Goal: Task Accomplishment & Management: Manage account settings

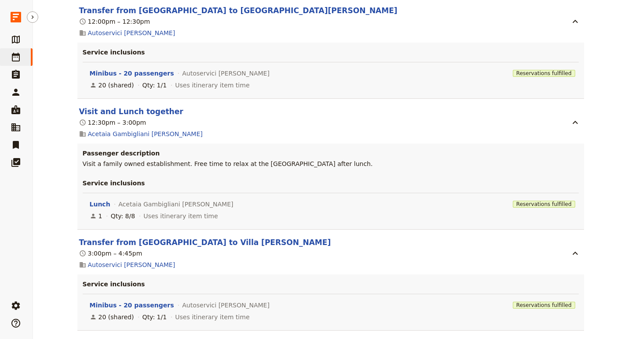
scroll to position [3743, 0]
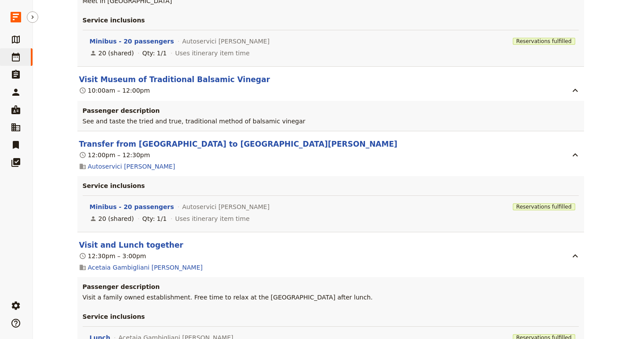
click at [40, 14] on div "Culinary Immersion: Legendary Flavors of [PERSON_NAME][GEOGRAPHIC_DATA] - [DATE…" at bounding box center [330, 169] width 595 height 339
drag, startPoint x: 30, startPoint y: 15, endPoint x: 37, endPoint y: 15, distance: 6.6
click at [30, 15] on icon "Hide menu" at bounding box center [32, 17] width 7 height 7
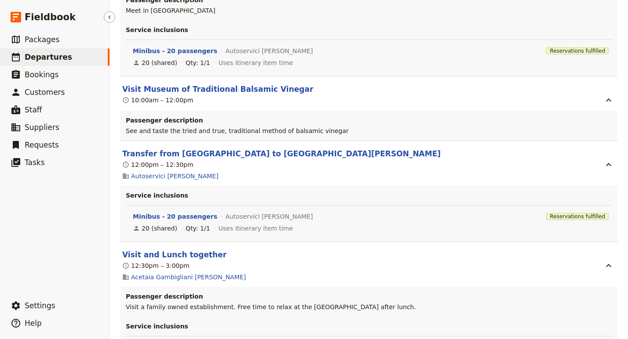
click at [54, 58] on span "Departures" at bounding box center [48, 57] width 47 height 9
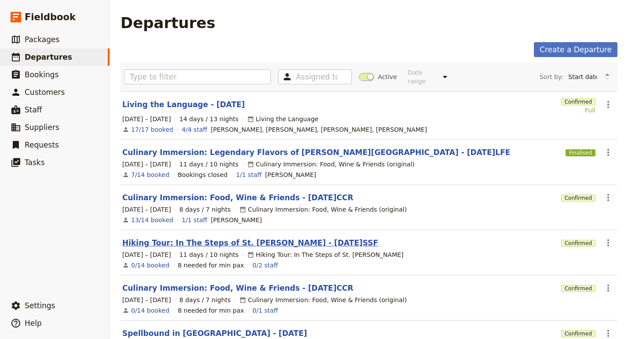
click at [220, 238] on link "Hiking Tour: In The Steps of St. [PERSON_NAME] - [DATE]SSF" at bounding box center [250, 243] width 256 height 11
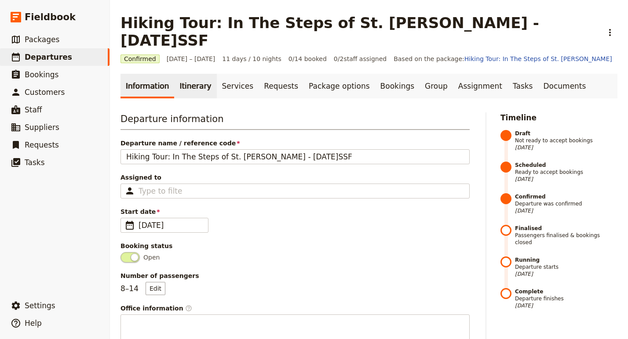
click at [193, 74] on link "Itinerary" at bounding box center [195, 86] width 42 height 25
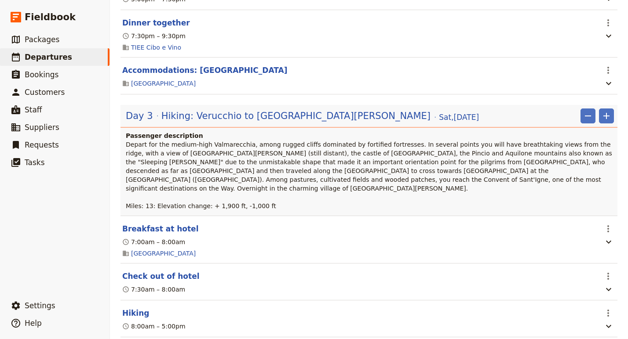
scroll to position [762, 0]
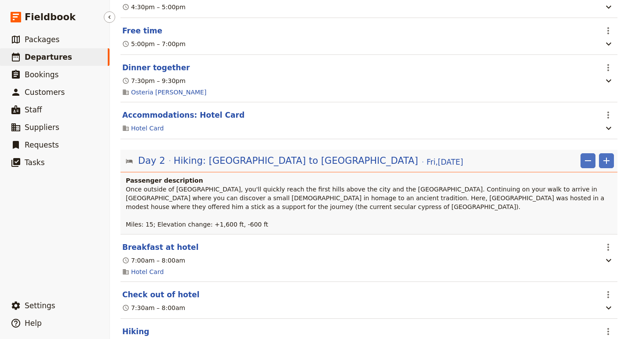
click at [49, 56] on span "Departures" at bounding box center [48, 57] width 47 height 9
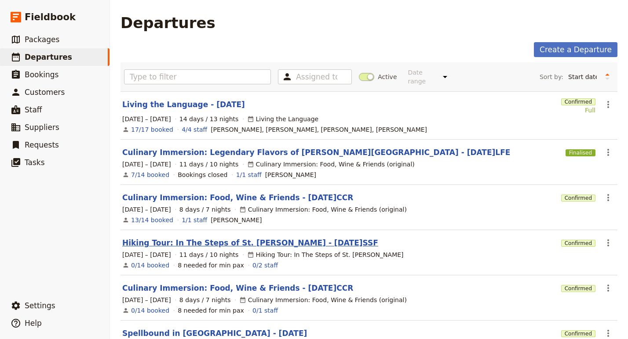
click at [193, 238] on link "Hiking Tour: In The Steps of St. [PERSON_NAME] - [DATE]SSF" at bounding box center [250, 243] width 256 height 11
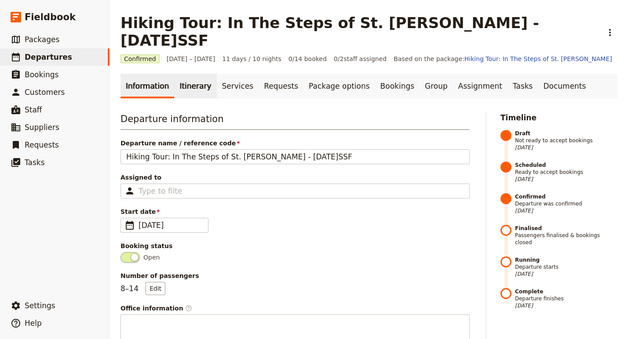
click at [179, 74] on link "Itinerary" at bounding box center [195, 86] width 42 height 25
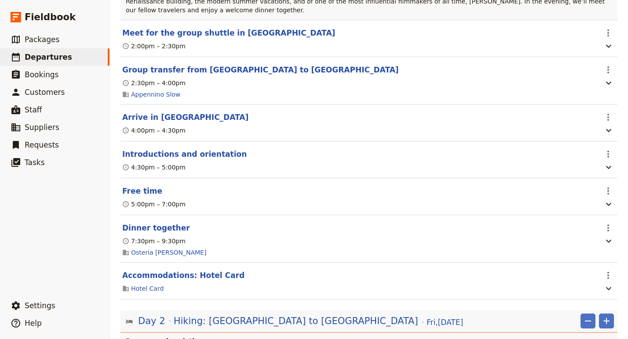
scroll to position [235, 0]
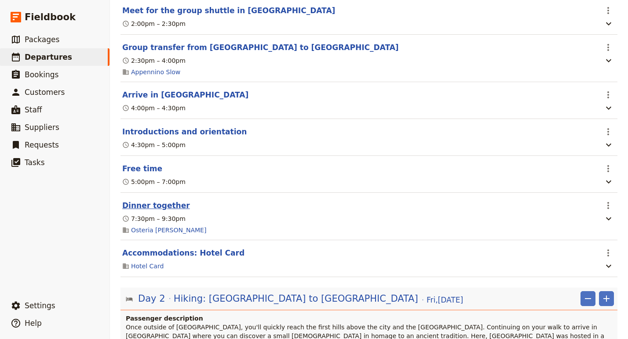
click at [156, 200] on button "Dinner together" at bounding box center [156, 205] width 68 height 11
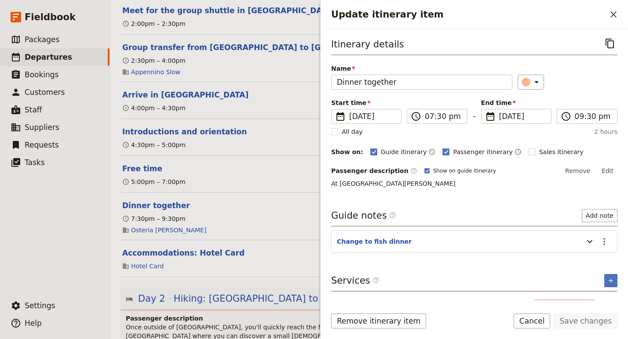
scroll to position [22, 0]
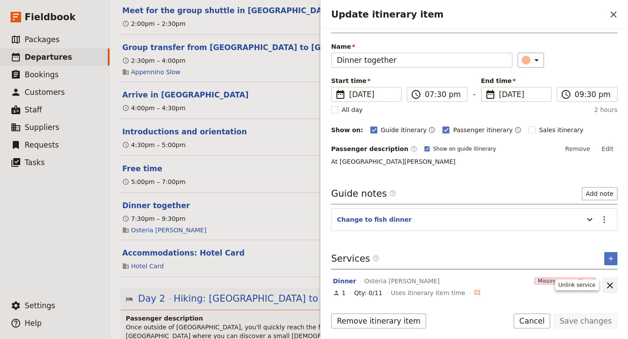
click at [609, 287] on icon "Unlink service" at bounding box center [609, 285] width 11 height 11
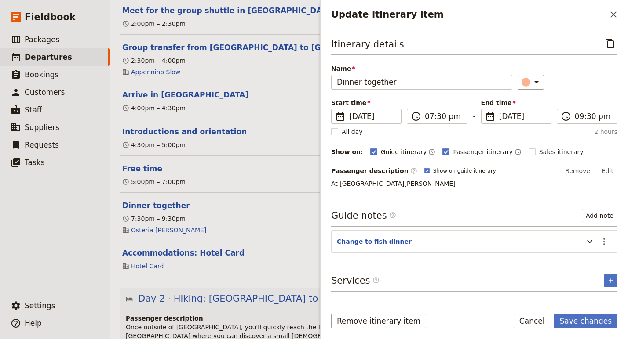
scroll to position [0, 0]
click at [613, 281] on icon "Add service inclusion" at bounding box center [610, 280] width 7 height 7
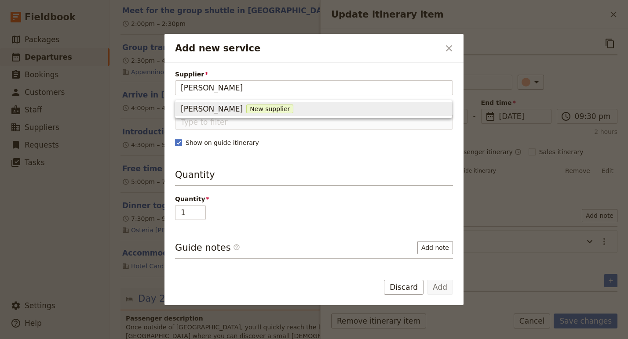
type input "[PERSON_NAME]"
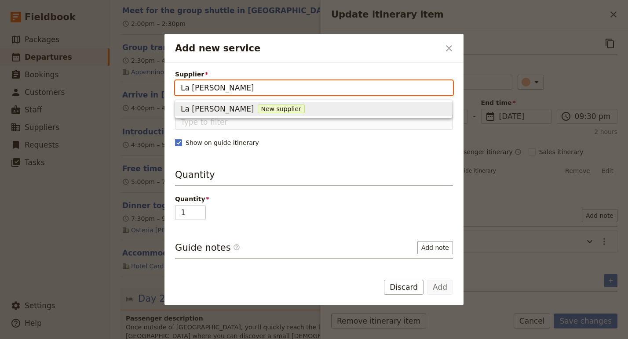
type input "La [PERSON_NAME]"
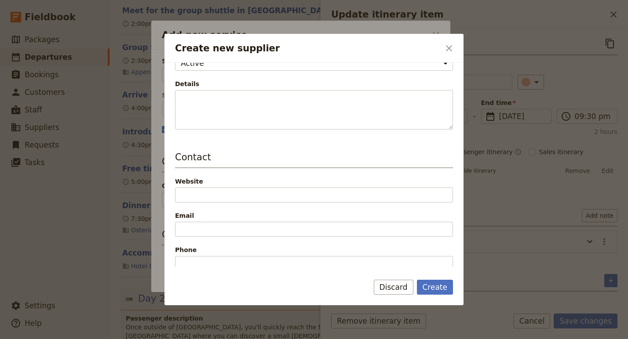
scroll to position [148, 0]
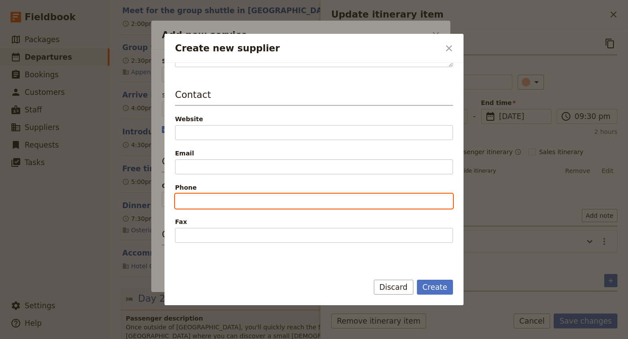
click at [204, 195] on input "Phone" at bounding box center [314, 201] width 278 height 15
paste input "[PHONE_NUMBER]"
type input "[PHONE_NUMBER]"
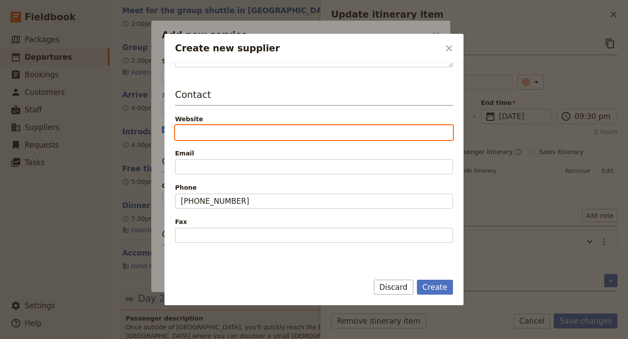
click at [223, 135] on input "Website" at bounding box center [314, 132] width 278 height 15
paste input "[DOMAIN_NAME]"
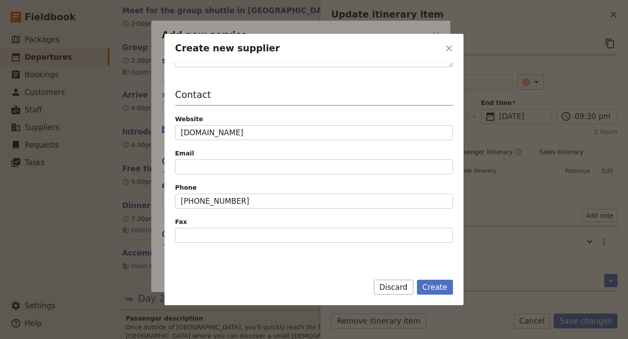
type input "[URL][DOMAIN_NAME]"
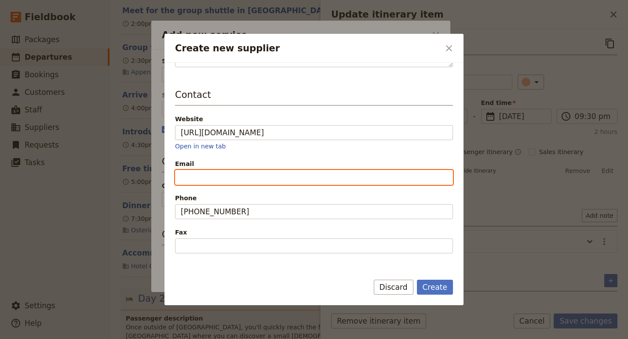
click at [229, 183] on input "Email" at bounding box center [314, 177] width 278 height 15
paste input "[EMAIL_ADDRESS][DOMAIN_NAME]"
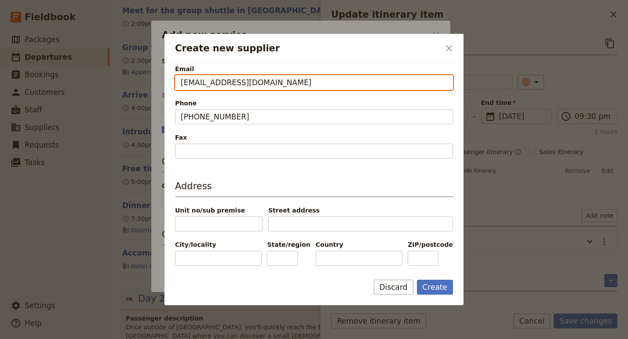
type input "[EMAIL_ADDRESS][DOMAIN_NAME]"
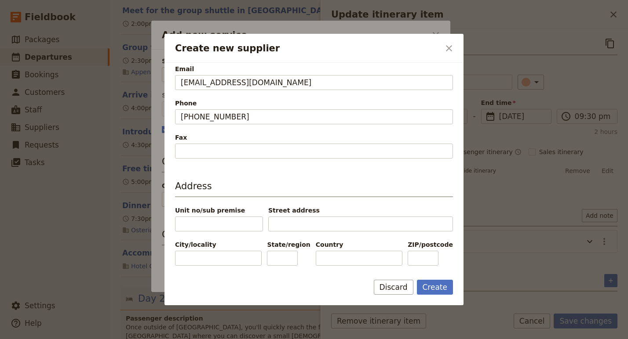
click at [64, 272] on div at bounding box center [314, 169] width 628 height 339
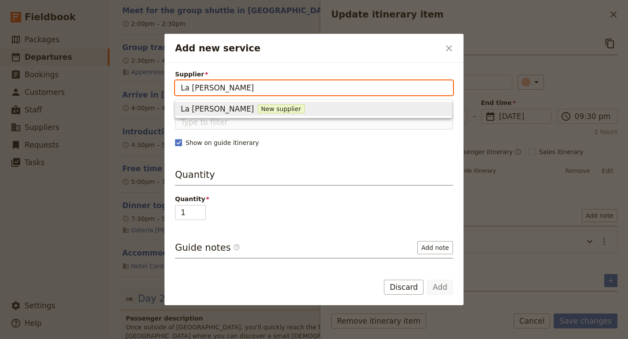
type input "La [PERSON_NAME]"
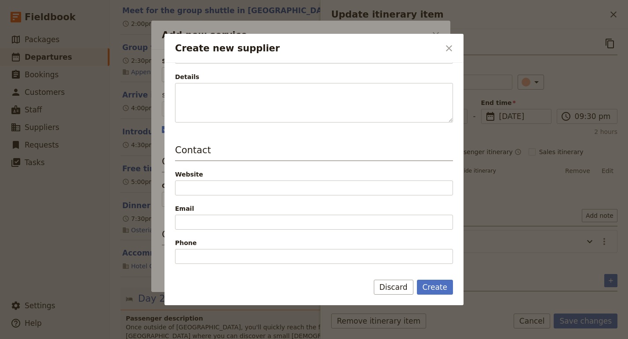
scroll to position [184, 0]
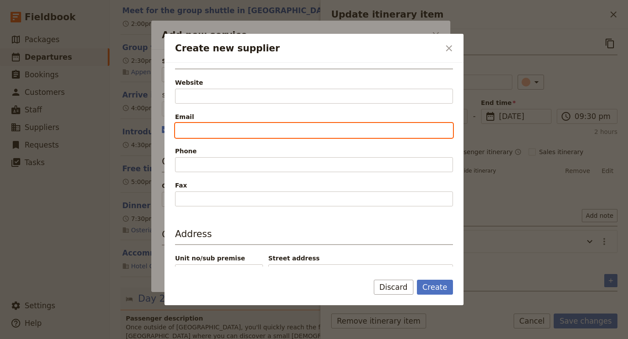
click at [222, 128] on input "Email" at bounding box center [314, 130] width 278 height 15
paste input "[EMAIL_ADDRESS][DOMAIN_NAME]"
type input "[EMAIL_ADDRESS][DOMAIN_NAME]"
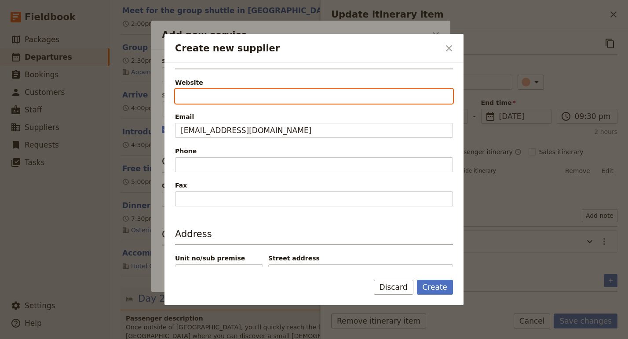
click at [225, 94] on input "Website" at bounding box center [314, 96] width 278 height 15
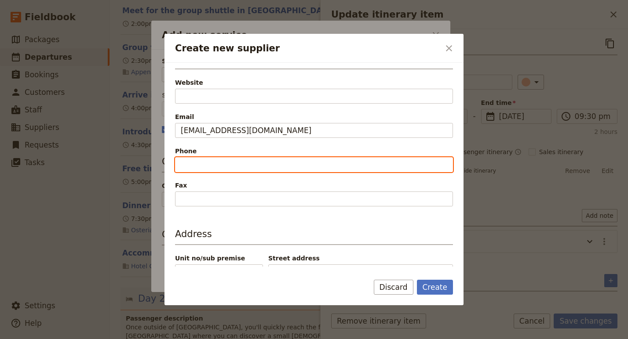
click at [207, 165] on input "Phone" at bounding box center [314, 164] width 278 height 15
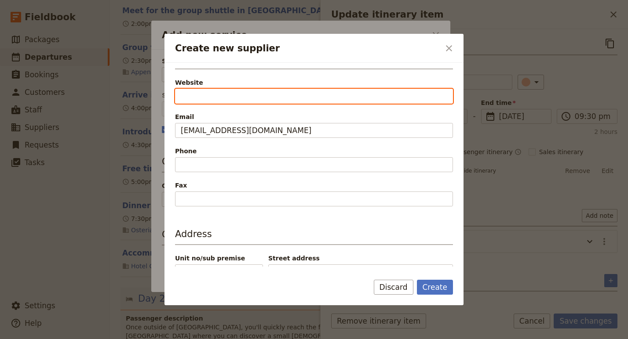
click at [204, 96] on input "Website" at bounding box center [314, 96] width 278 height 15
paste input "[DOMAIN_NAME]"
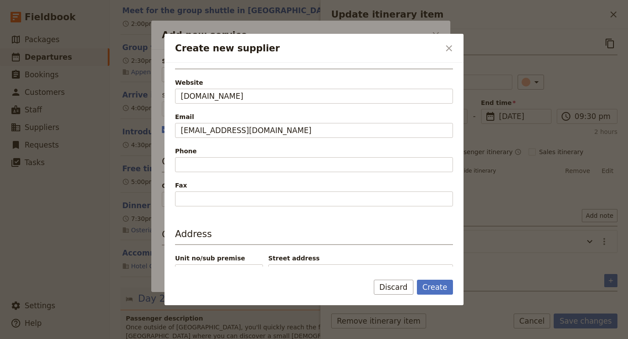
type input "[URL][DOMAIN_NAME]"
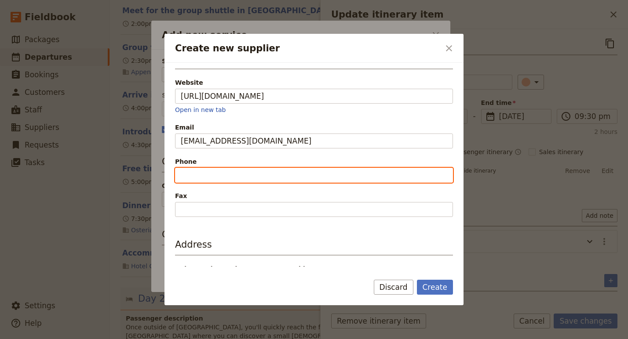
click at [221, 173] on input "Phone" at bounding box center [314, 175] width 278 height 15
paste input "0541.22530"
type input "+39 0541.22530"
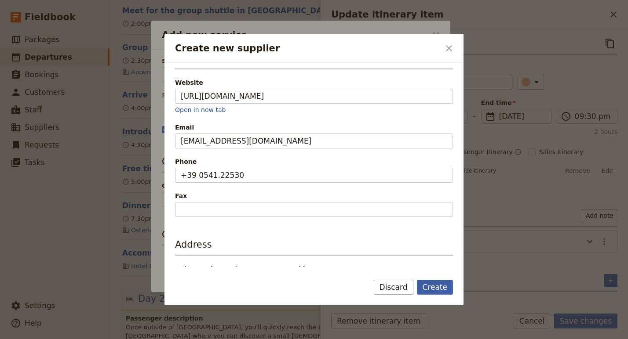
click at [432, 284] on button "Create" at bounding box center [435, 287] width 36 height 15
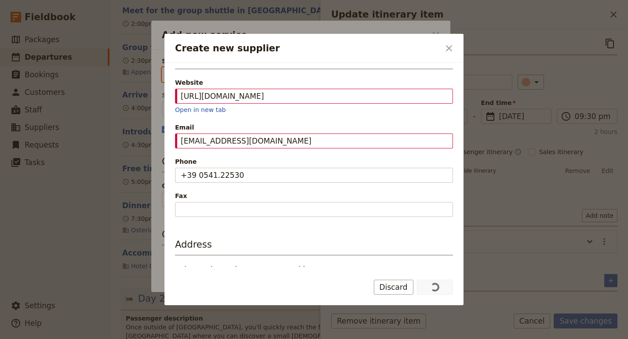
type input "La [PERSON_NAME]"
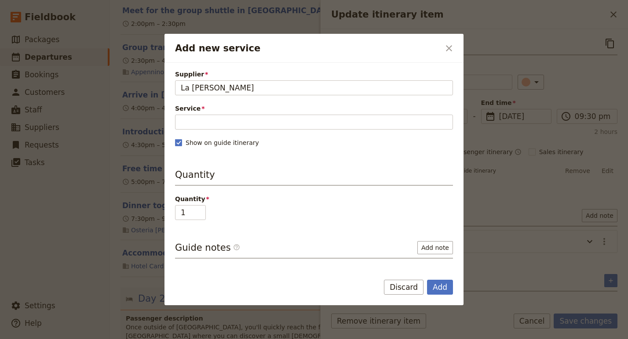
click at [252, 130] on div "Supplier La [PERSON_NAME] La [PERSON_NAME] Service Please fill out this field. …" at bounding box center [314, 203] width 278 height 266
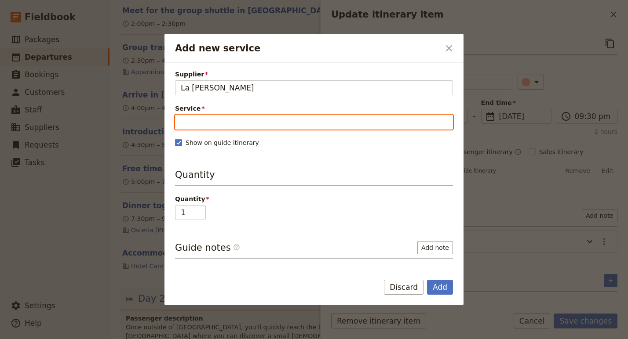
click at [248, 123] on input "Service" at bounding box center [314, 122] width 278 height 15
click at [228, 120] on input "Service" at bounding box center [314, 122] width 278 height 15
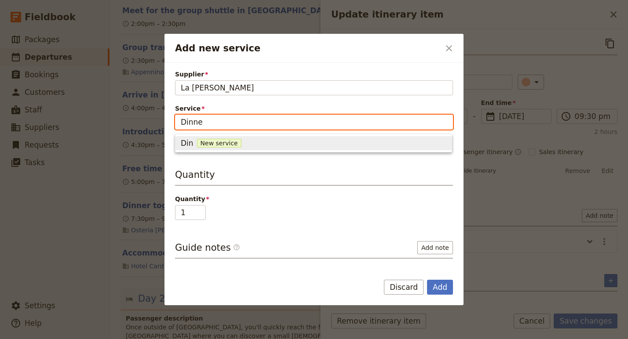
type input "Dinner"
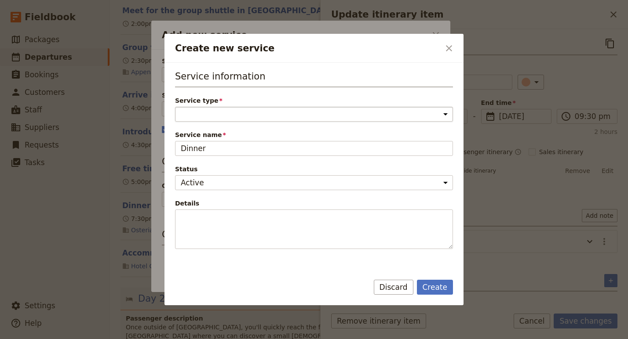
click at [214, 116] on select "Accommodation Activity Transport Flight Food and beverage Other" at bounding box center [314, 114] width 278 height 15
select select "FoodAndBeverageService"
click at [175, 107] on select "Accommodation Activity Transport Flight Food and beverage Other" at bounding box center [314, 114] width 278 height 15
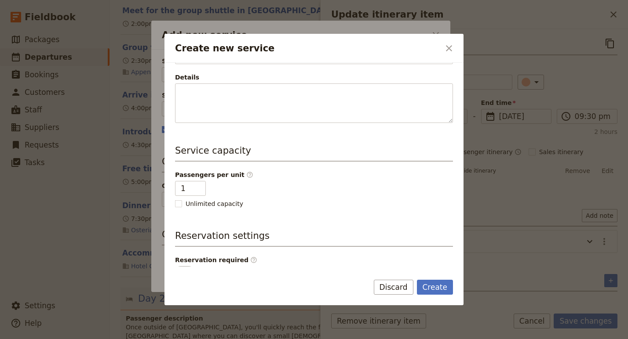
scroll to position [176, 0]
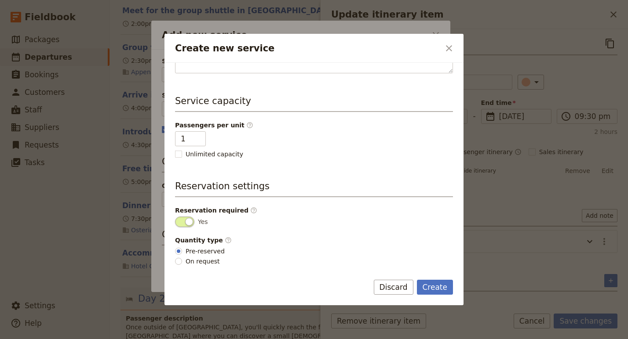
click at [200, 262] on span "On request" at bounding box center [202, 261] width 34 height 9
click at [182, 262] on input "On request" at bounding box center [178, 261] width 7 height 7
radio input "true"
drag, startPoint x: 442, startPoint y: 290, endPoint x: 381, endPoint y: 200, distance: 107.6
click at [384, 201] on form "Service information Service type Accommodation Activity Transport Flight Food a…" at bounding box center [313, 184] width 299 height 243
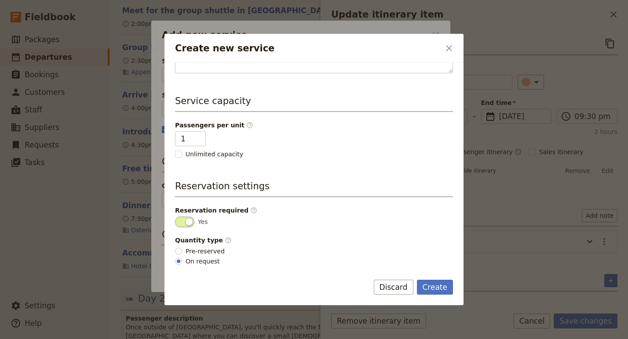
click at [195, 245] on fieldset "Quantity type ​ Pre-reserved On request" at bounding box center [314, 251] width 278 height 30
click at [177, 247] on label "Pre-reserved" at bounding box center [200, 251] width 50 height 9
click at [177, 248] on input "Pre-reserved" at bounding box center [178, 251] width 7 height 7
radio input "true"
click at [201, 262] on span "On request" at bounding box center [202, 261] width 34 height 9
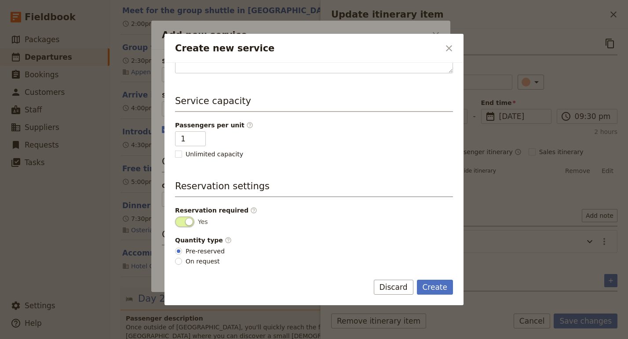
click at [182, 262] on input "On request" at bounding box center [178, 261] width 7 height 7
radio input "true"
click at [439, 285] on button "Create" at bounding box center [435, 287] width 36 height 15
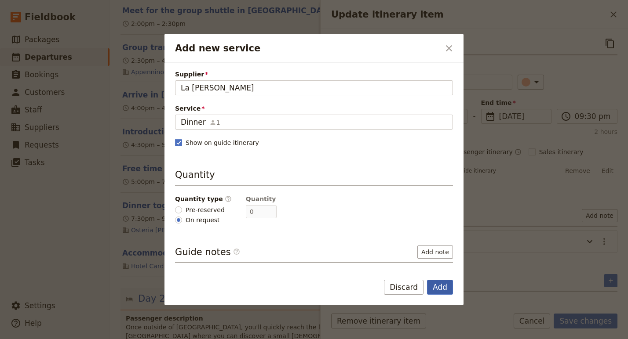
click at [446, 287] on button "Add" at bounding box center [440, 287] width 26 height 15
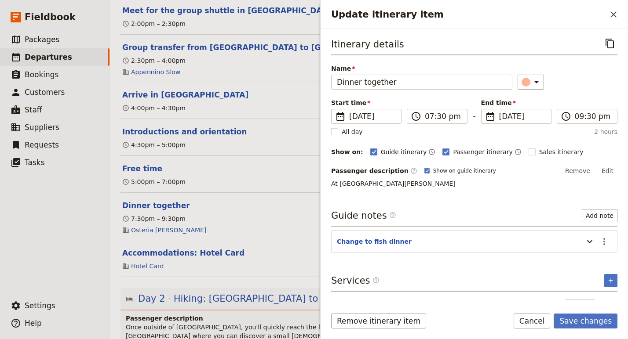
scroll to position [22, 0]
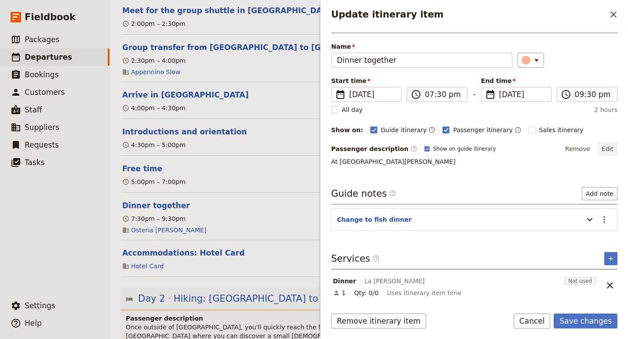
click at [606, 149] on button "Edit" at bounding box center [607, 148] width 20 height 13
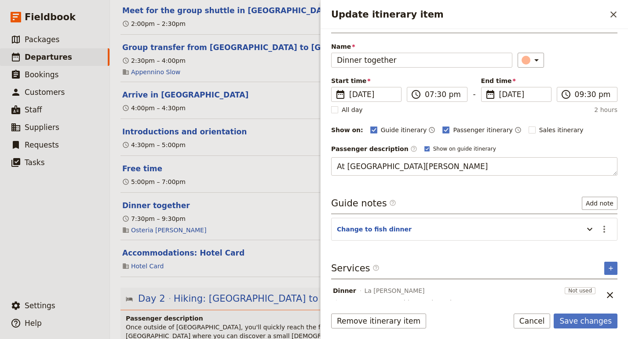
drag, startPoint x: 408, startPoint y: 165, endPoint x: 313, endPoint y: 163, distance: 95.0
click at [313, 163] on div "Hiking Tour: In The Steps of St. [PERSON_NAME] - [DATE]SSF ​ Confirmed [DATE] –…" at bounding box center [369, 169] width 518 height 339
type textarea "For our night by the sea, a seafood dinner at a local restaurant"
click at [601, 323] on button "Save changes" at bounding box center [585, 321] width 64 height 15
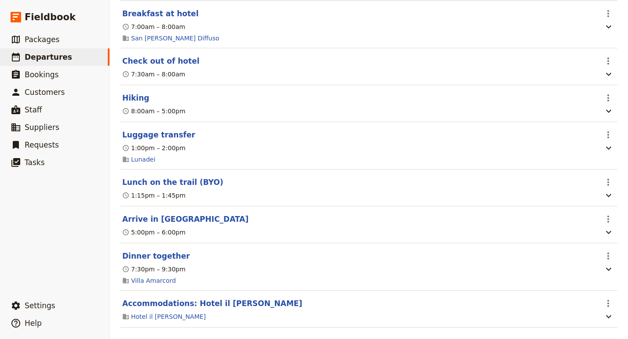
scroll to position [1909, 0]
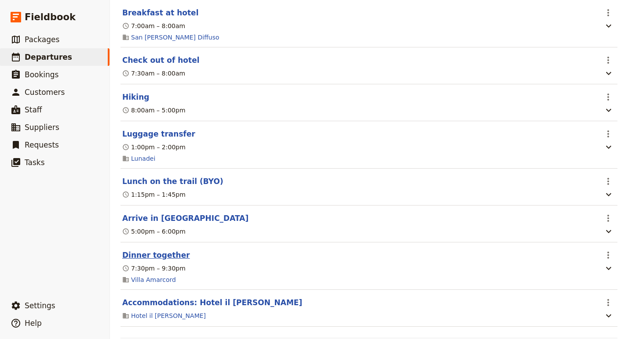
click at [161, 250] on button "Dinner together" at bounding box center [156, 255] width 68 height 11
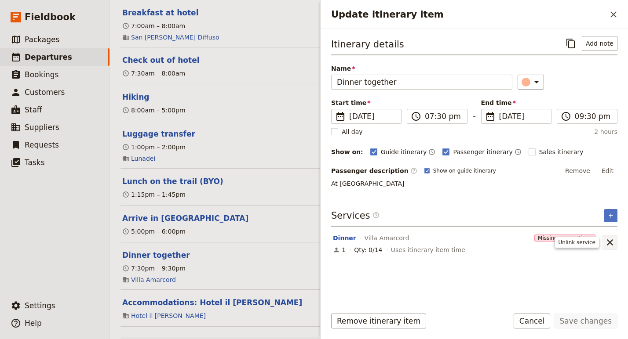
click at [611, 240] on icon "Unlink service" at bounding box center [609, 242] width 6 height 6
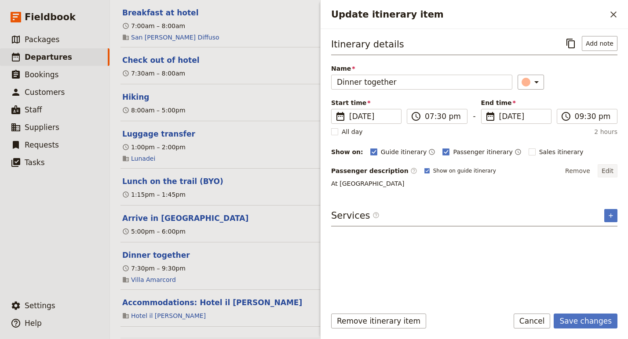
click at [605, 170] on button "Edit" at bounding box center [607, 170] width 20 height 13
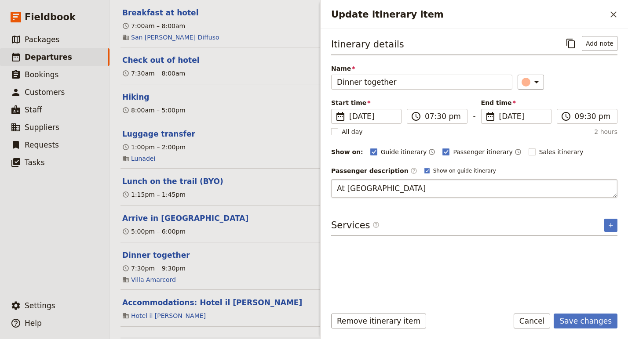
drag, startPoint x: 420, startPoint y: 190, endPoint x: 347, endPoint y: 188, distance: 73.4
click at [347, 189] on textarea "At [GEOGRAPHIC_DATA]" at bounding box center [474, 188] width 286 height 18
type textarea "At L'Antica Macelleria"
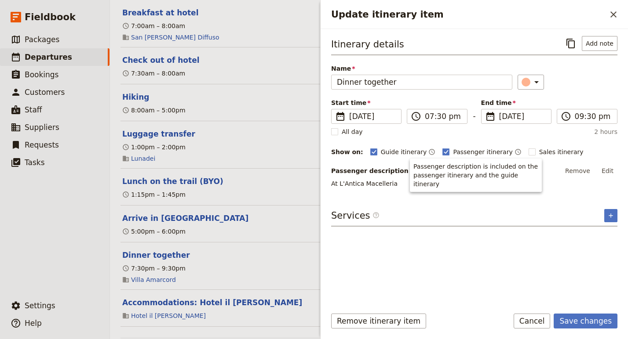
click at [497, 207] on div "Itinerary details ​ Add note Name Dinner together ​ Start time ​ [DATE] [DATE] …" at bounding box center [474, 168] width 286 height 264
click at [604, 213] on button "​" at bounding box center [610, 215] width 13 height 13
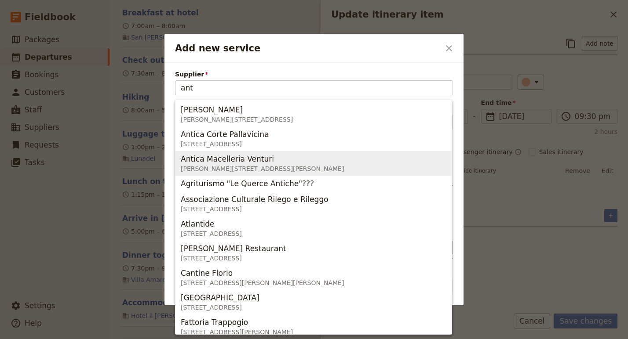
click at [223, 167] on span "[PERSON_NAME][STREET_ADDRESS][PERSON_NAME]" at bounding box center [262, 168] width 163 height 9
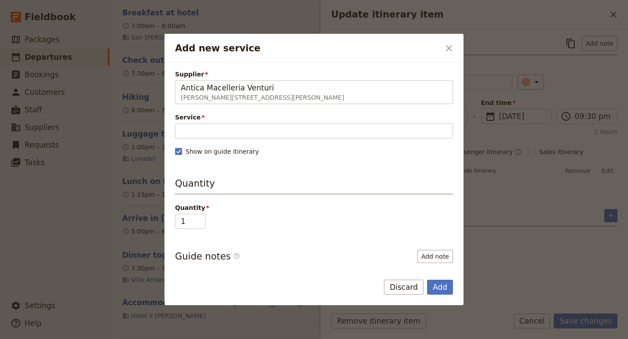
type input "Antica Macelleria Venturi"
click at [279, 117] on span "Service" at bounding box center [314, 117] width 278 height 9
click at [279, 123] on input "Service" at bounding box center [314, 130] width 278 height 15
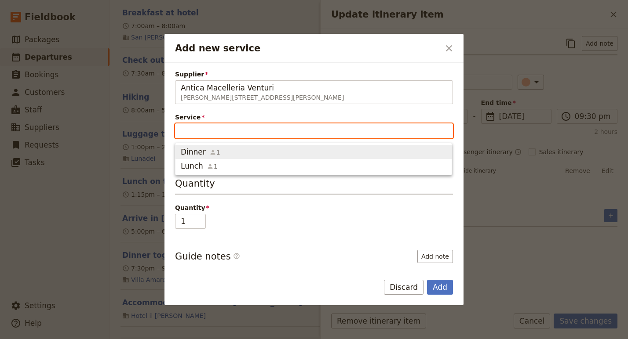
click at [255, 149] on span "Dinner 1" at bounding box center [313, 152] width 265 height 11
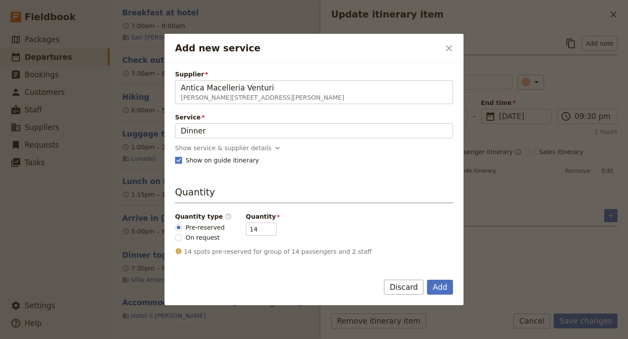
click at [207, 239] on span "On request" at bounding box center [202, 237] width 34 height 9
click at [182, 239] on input "On request" at bounding box center [178, 237] width 7 height 7
radio input "true"
type input "0"
click at [432, 290] on button "Add" at bounding box center [440, 287] width 26 height 15
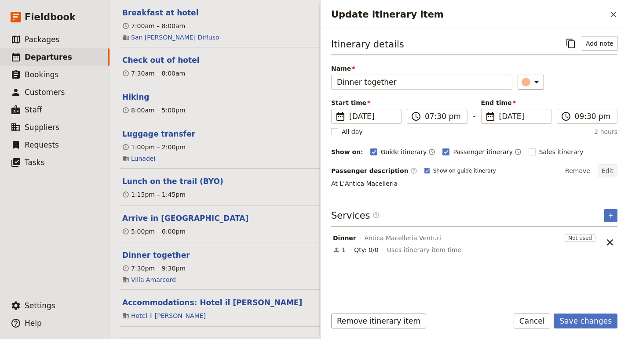
click at [601, 174] on button "Edit" at bounding box center [607, 170] width 20 height 13
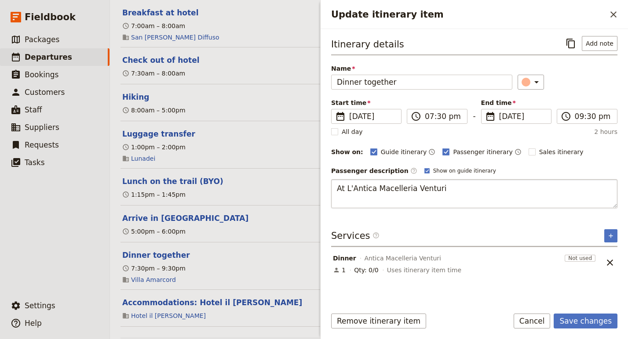
type textarea "At L'Antica Macelleria Venturi"
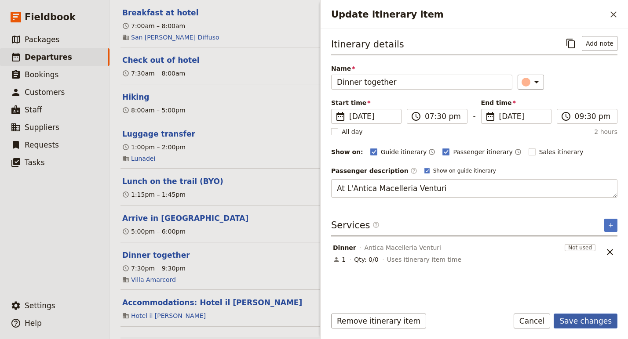
click at [584, 321] on button "Save changes" at bounding box center [585, 321] width 64 height 15
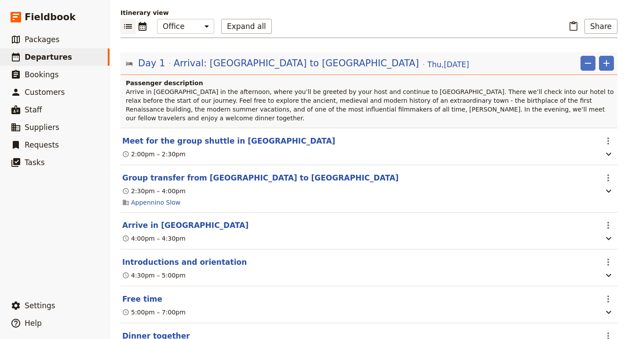
scroll to position [0, 0]
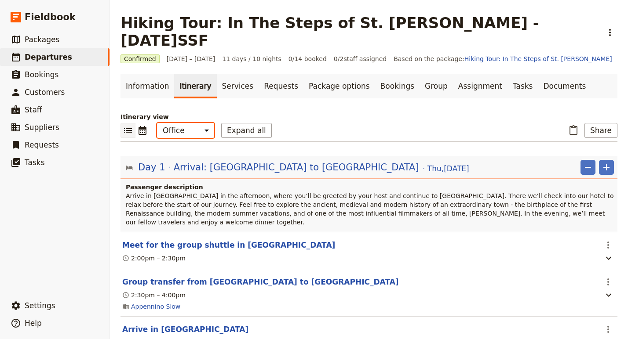
click at [188, 123] on select "Office Guide Passenger Sales" at bounding box center [185, 130] width 57 height 15
select select "PASSENGER"
click at [157, 123] on select "Office Guide Passenger Sales" at bounding box center [185, 130] width 57 height 15
click at [240, 123] on button "Expand all" at bounding box center [246, 130] width 51 height 15
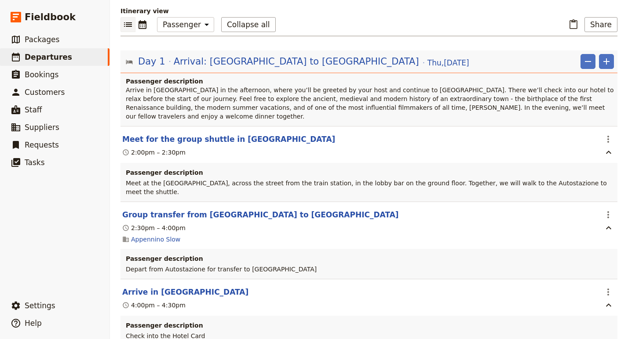
scroll to position [90, 0]
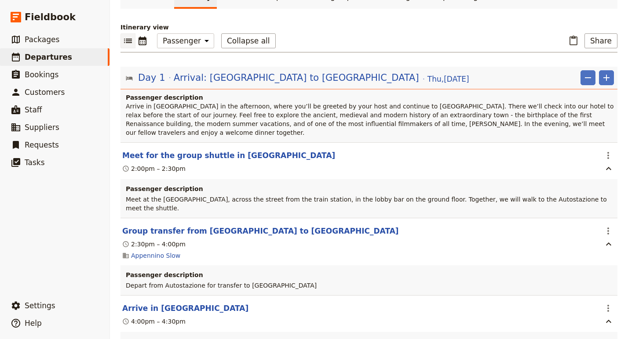
click at [172, 164] on div "2:00pm – 2:30pm" at bounding box center [153, 168] width 63 height 9
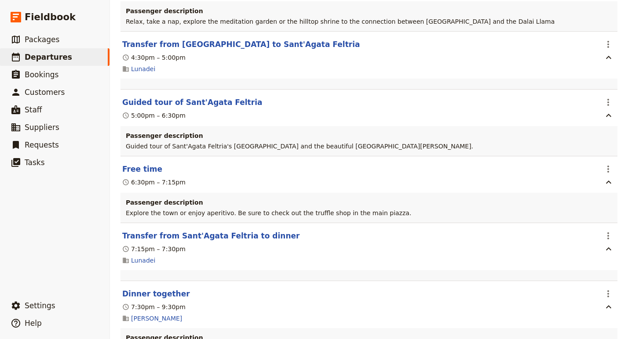
scroll to position [3548, 0]
click at [178, 314] on link "[PERSON_NAME]" at bounding box center [156, 318] width 51 height 9
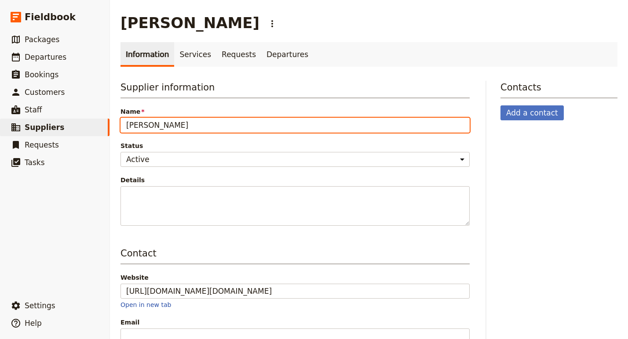
click at [183, 126] on input "[PERSON_NAME]" at bounding box center [294, 125] width 349 height 15
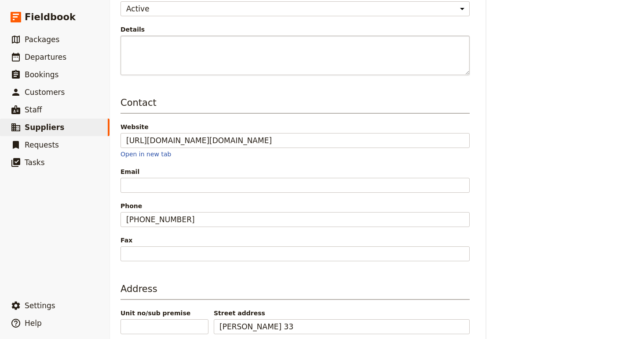
scroll to position [223, 0]
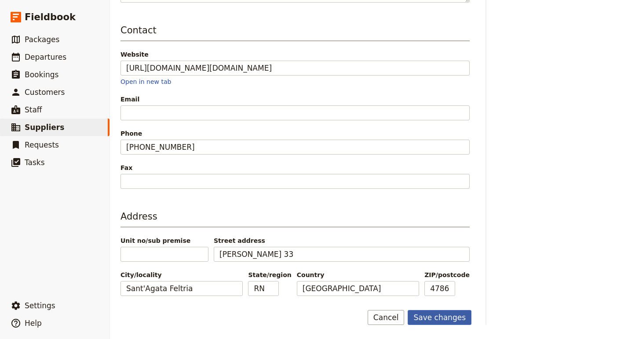
type input "[PERSON_NAME]"
click at [428, 319] on button "Save changes" at bounding box center [439, 317] width 64 height 15
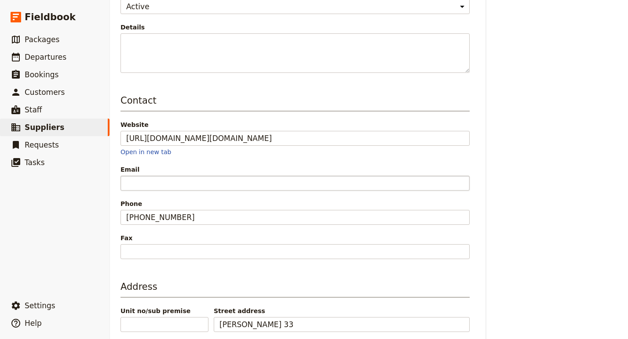
scroll to position [0, 0]
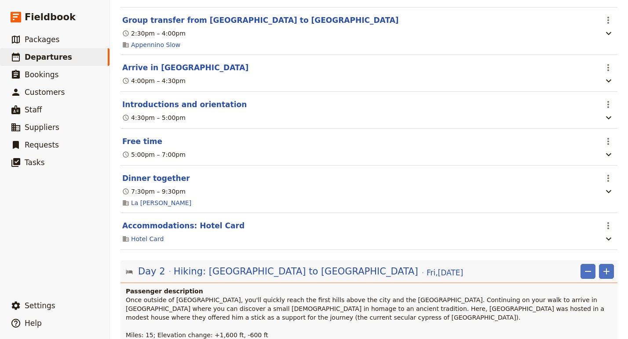
scroll to position [256, 0]
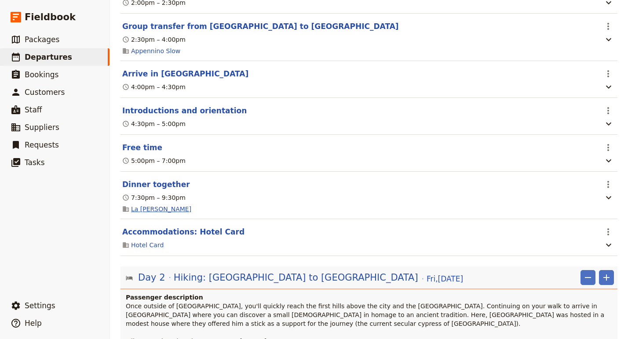
click at [158, 205] on link "La [PERSON_NAME]" at bounding box center [161, 209] width 60 height 9
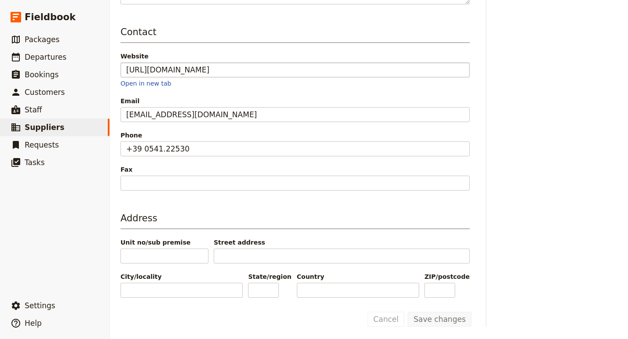
scroll to position [223, 0]
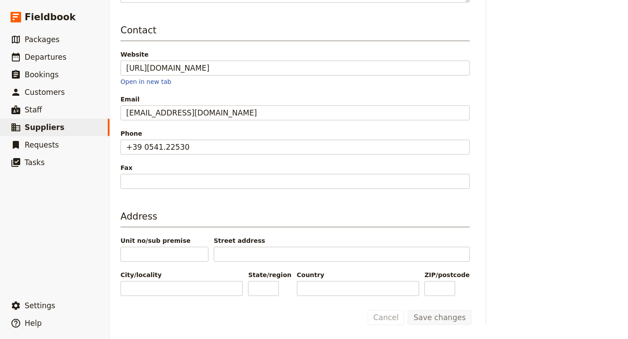
click at [233, 262] on div "Address Unit no/sub premise Street address City/locality State/region Country Z…" at bounding box center [294, 253] width 349 height 86
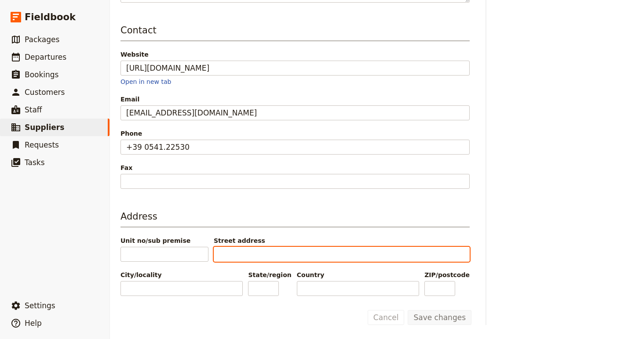
click at [232, 250] on input "Street address" at bounding box center [342, 254] width 256 height 15
paste input "[PERSON_NAME][STREET_ADDRESS]"
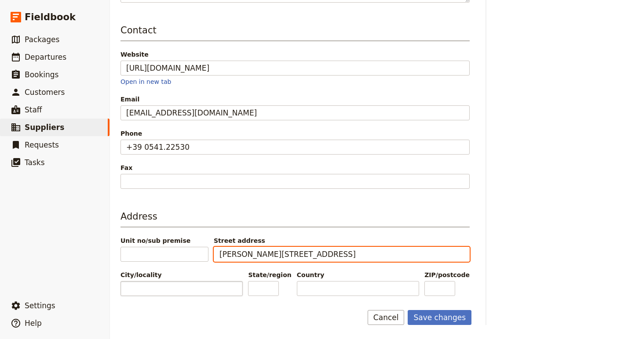
type input "[PERSON_NAME][STREET_ADDRESS]"
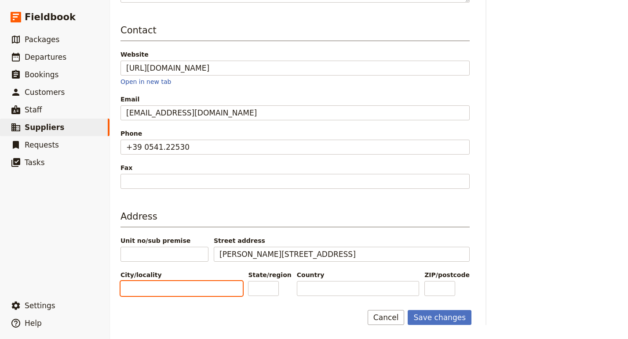
click at [182, 282] on input "City/locality" at bounding box center [181, 288] width 122 height 15
type input "[GEOGRAPHIC_DATA]"
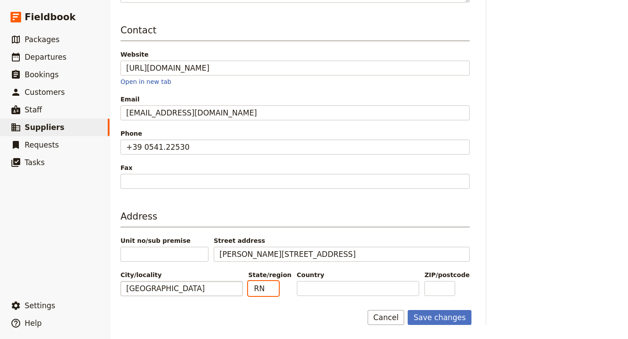
type input "RN"
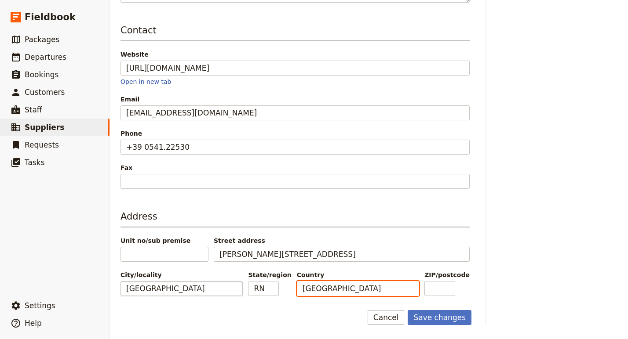
type input "[GEOGRAPHIC_DATA]"
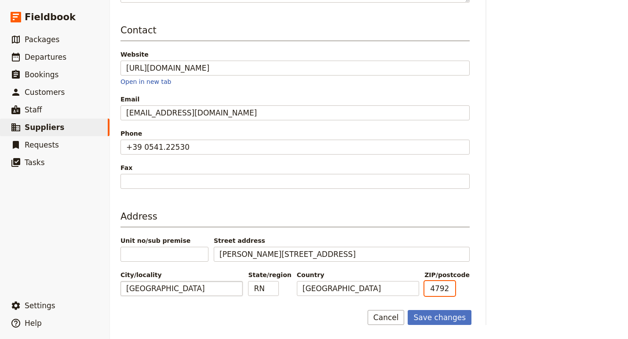
scroll to position [0, 1]
type input "47921"
click at [407, 310] on button "Save changes" at bounding box center [439, 317] width 64 height 15
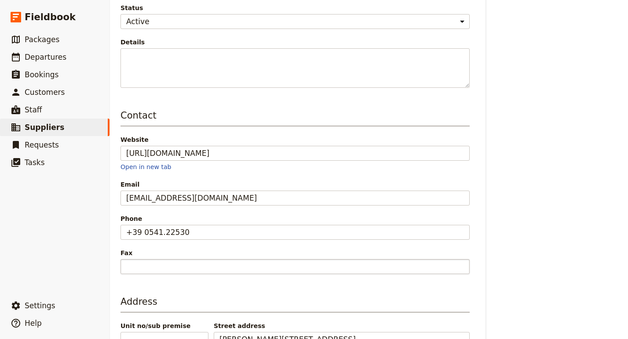
scroll to position [0, 0]
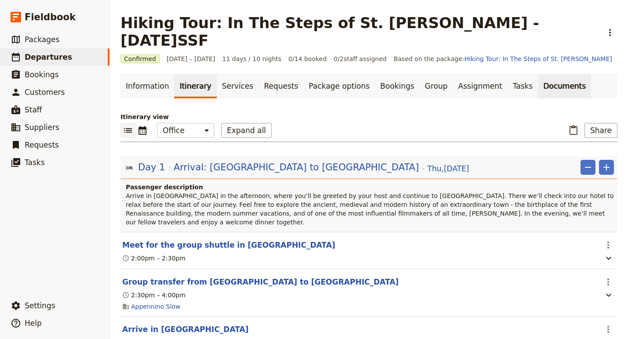
click at [537, 74] on link "Documents" at bounding box center [563, 86] width 53 height 25
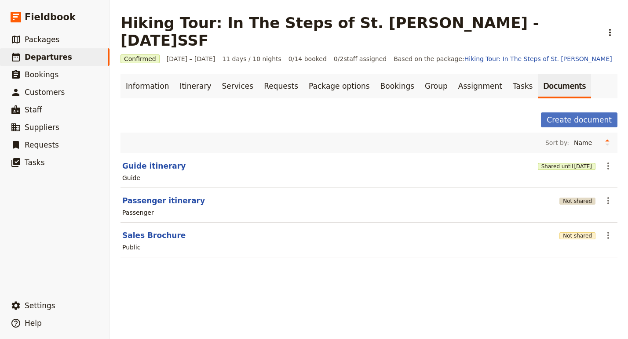
click at [579, 198] on button "Not shared" at bounding box center [577, 201] width 36 height 7
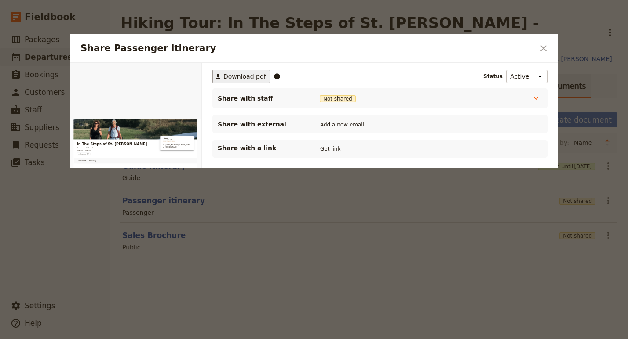
click at [258, 78] on span "Download pdf" at bounding box center [244, 76] width 43 height 9
click at [542, 49] on icon "Close dialog" at bounding box center [543, 48] width 6 height 6
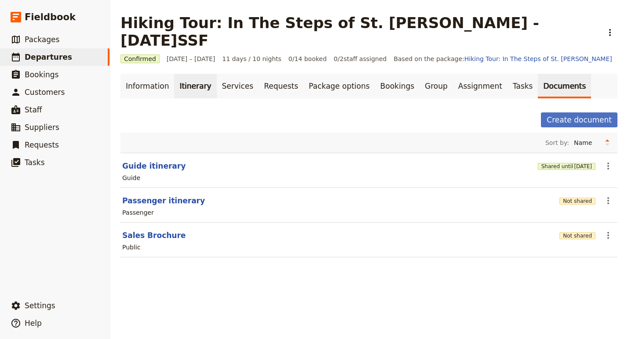
click at [176, 74] on link "Itinerary" at bounding box center [195, 86] width 42 height 25
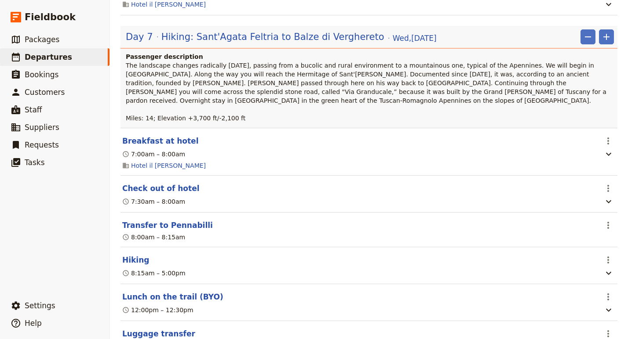
scroll to position [2801, 0]
click at [163, 220] on button "Transfer to Pennabilli" at bounding box center [167, 225] width 91 height 11
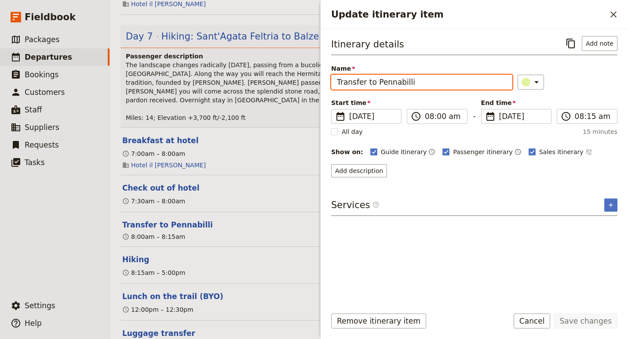
click at [367, 83] on input "Transfer to Pennabilli" at bounding box center [421, 82] width 181 height 15
click at [441, 82] on input "Transfer from [GEOGRAPHIC_DATA]" at bounding box center [421, 82] width 181 height 15
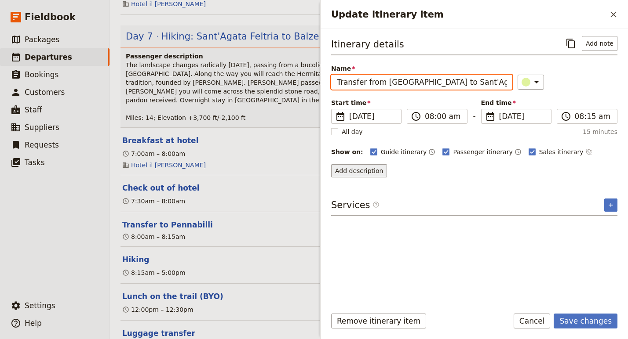
type input "Transfer from [GEOGRAPHIC_DATA] to Sant'Agata Feltria"
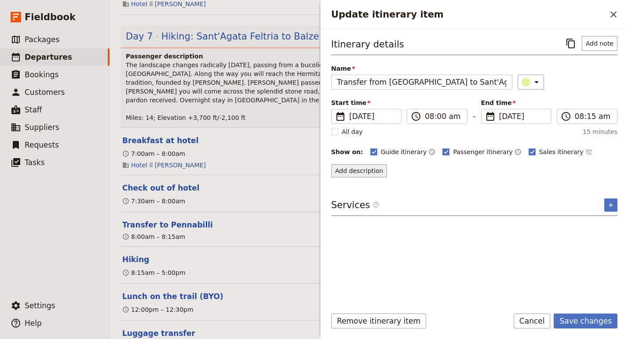
click at [372, 170] on button "Add description" at bounding box center [359, 170] width 56 height 13
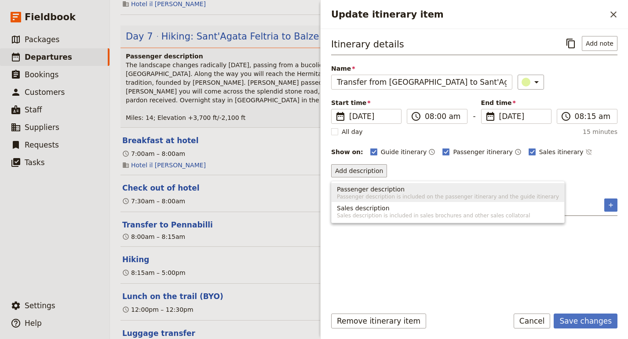
click at [389, 189] on span "Passenger description" at bounding box center [371, 189] width 68 height 9
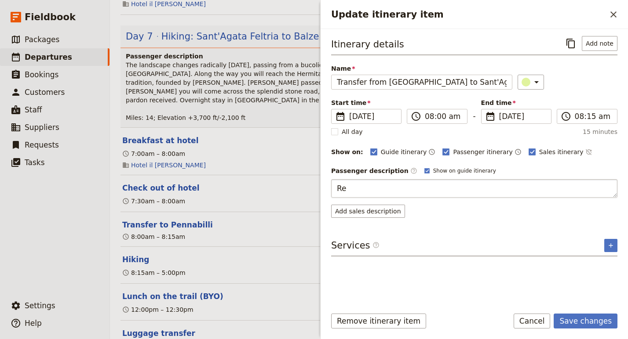
type textarea "R"
type textarea "Return to the trailhead in [GEOGRAPHIC_DATA]"
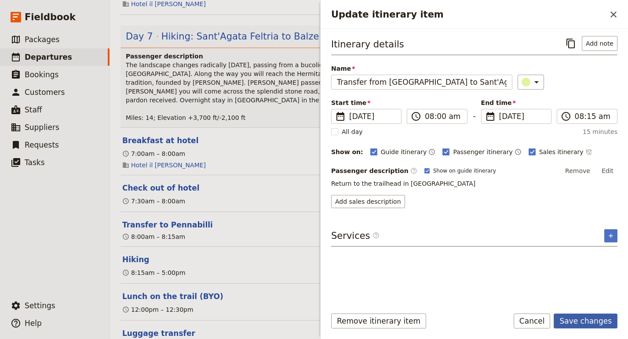
click at [582, 325] on button "Save changes" at bounding box center [585, 321] width 64 height 15
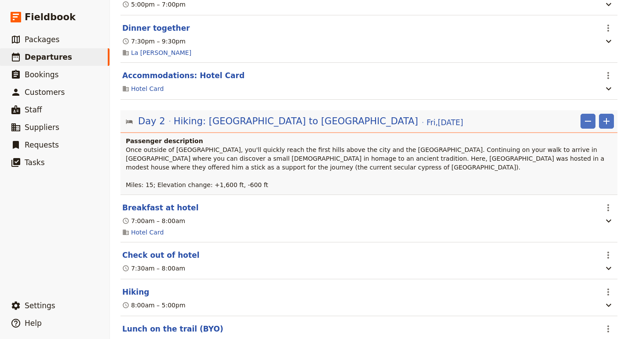
scroll to position [0, 0]
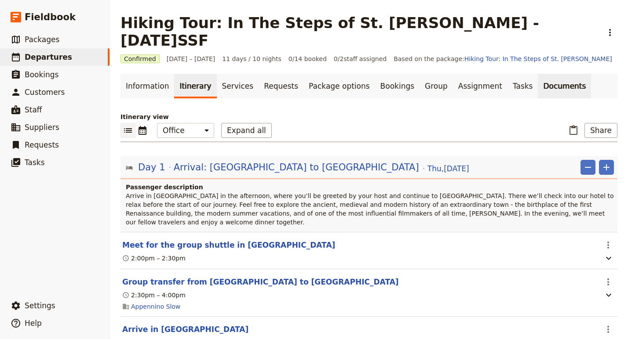
click at [537, 74] on link "Documents" at bounding box center [563, 86] width 53 height 25
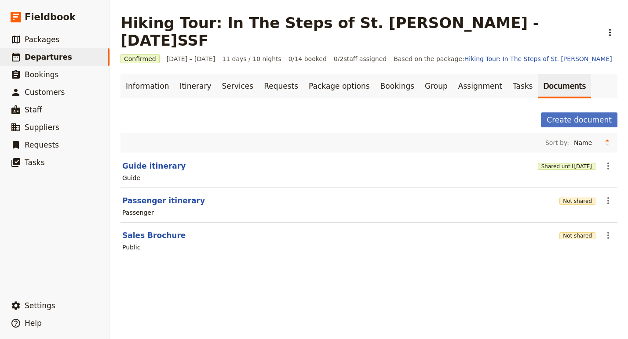
click at [577, 193] on div "Not shared" at bounding box center [577, 200] width 36 height 15
click at [578, 198] on button "Not shared" at bounding box center [577, 201] width 36 height 7
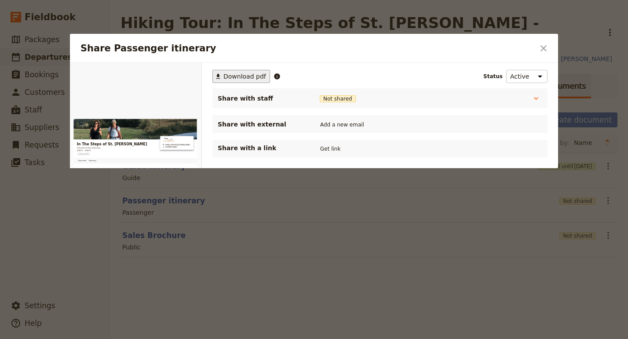
click at [245, 75] on span "Download pdf" at bounding box center [244, 76] width 43 height 9
click at [536, 54] on button "​" at bounding box center [543, 48] width 15 height 15
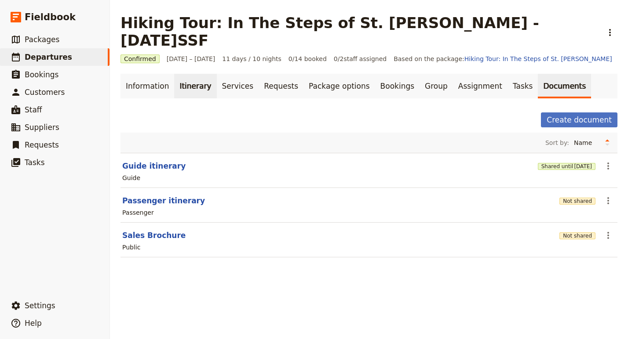
click at [187, 74] on link "Itinerary" at bounding box center [195, 86] width 42 height 25
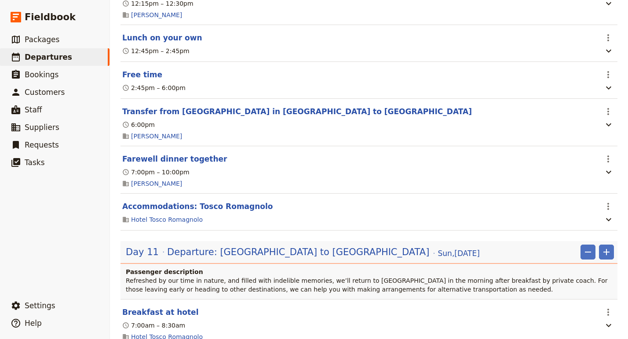
scroll to position [4453, 0]
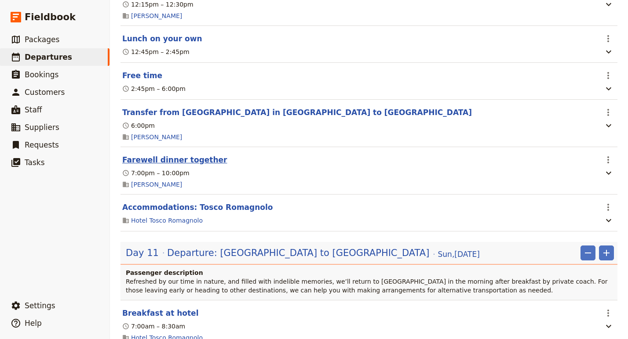
click at [193, 155] on button "Farewell dinner together" at bounding box center [174, 160] width 105 height 11
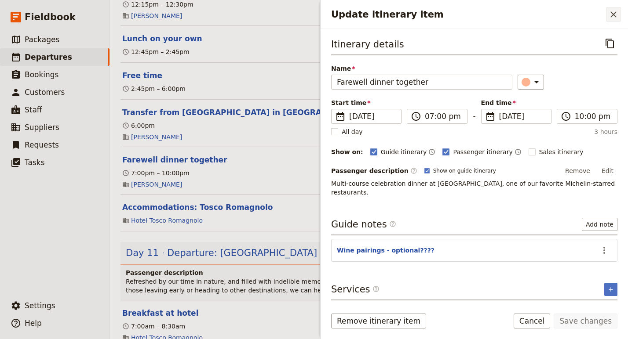
click at [611, 13] on icon "Close drawer" at bounding box center [613, 14] width 6 height 6
